Goal: Task Accomplishment & Management: Manage account settings

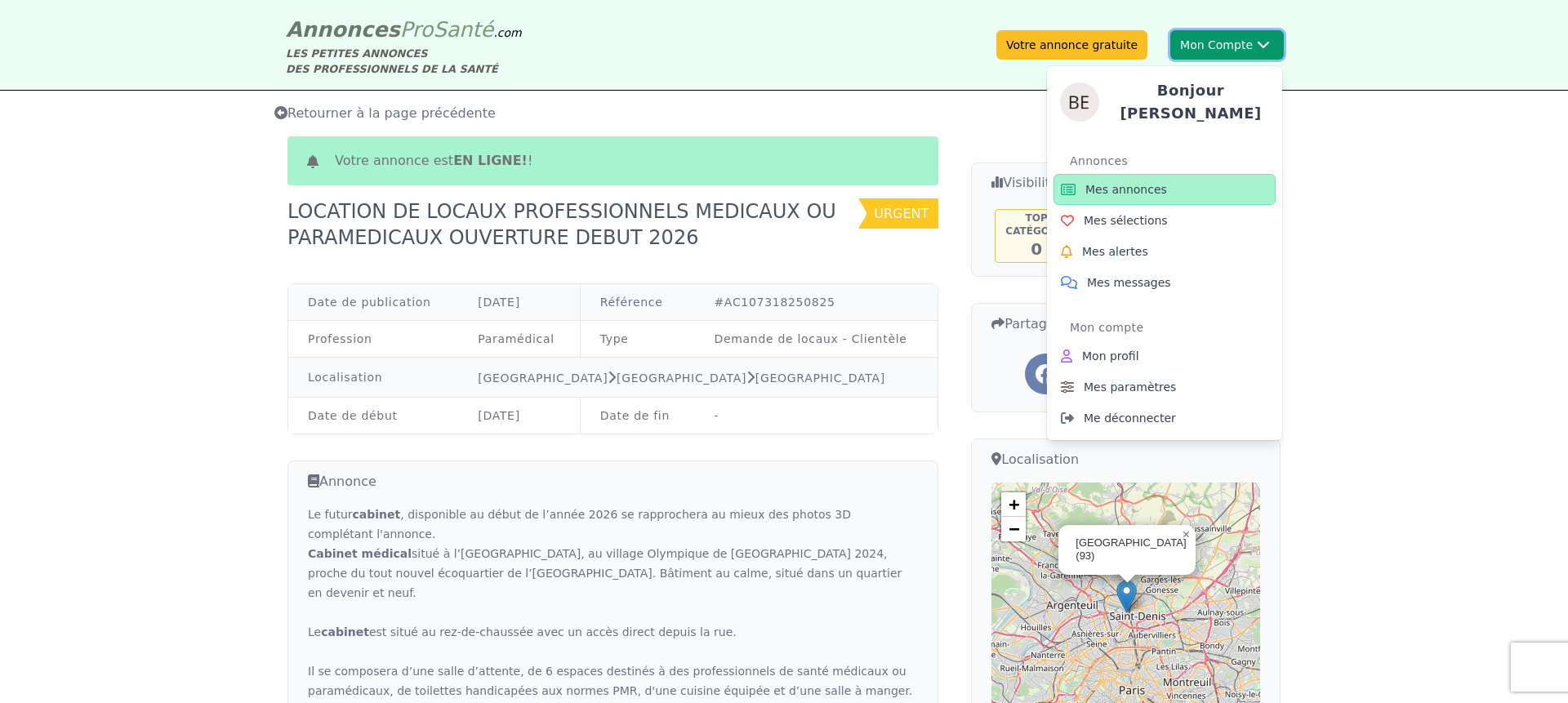
click at [1176, 38] on button "Mon Compte [PERSON_NAME] Annonces Mes annonces Mes sélections Mes alertes Mes m…" at bounding box center [1226, 45] width 113 height 29
click at [1213, 51] on button "Mon Compte [PERSON_NAME] Annonces Mes annonces Mes sélections Mes alertes Mes m…" at bounding box center [1226, 45] width 113 height 29
click at [1134, 185] on span "Mes annonces" at bounding box center [1126, 190] width 82 height 17
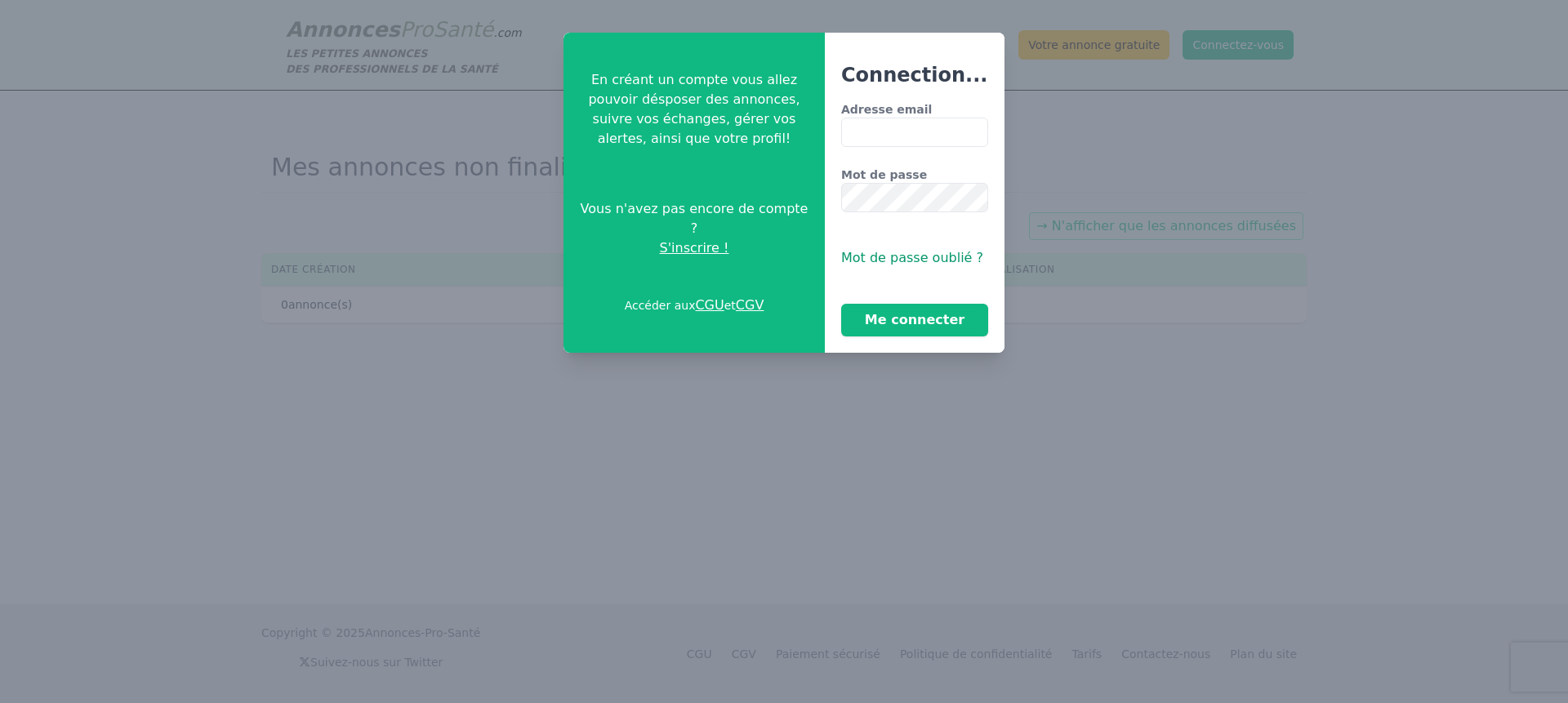
type input "**********"
click at [920, 320] on button "Me connecter" at bounding box center [915, 320] width 147 height 33
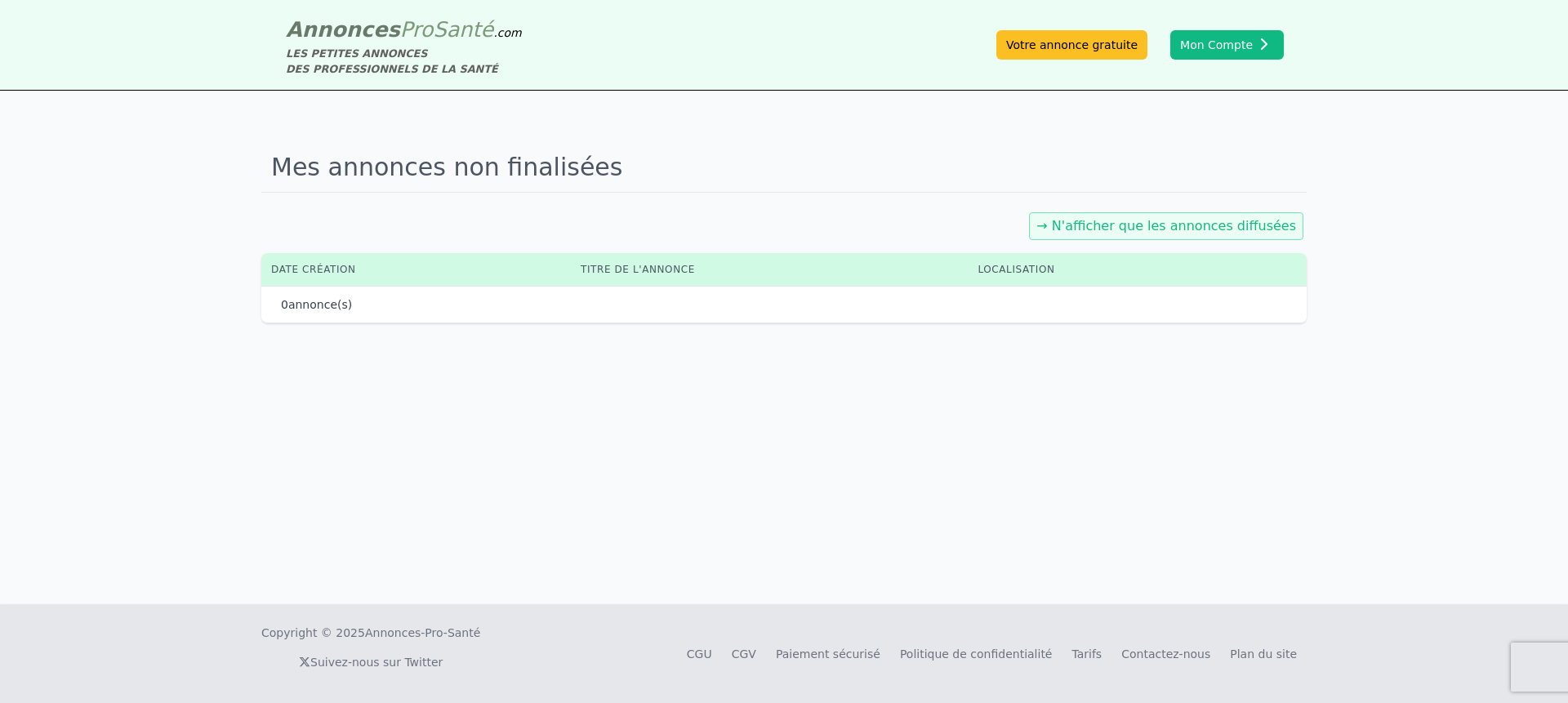
click at [1104, 218] on link "→ N'afficher que les annonces diffusées" at bounding box center [1166, 225] width 259 height 16
